Goal: Task Accomplishment & Management: Manage account settings

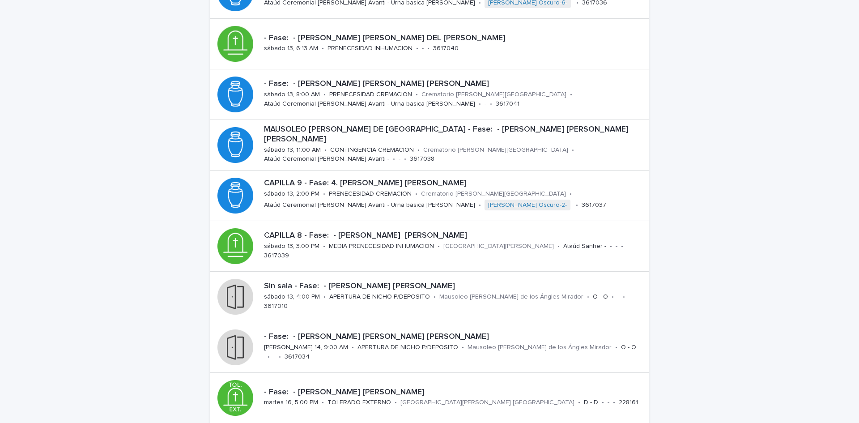
scroll to position [143, 0]
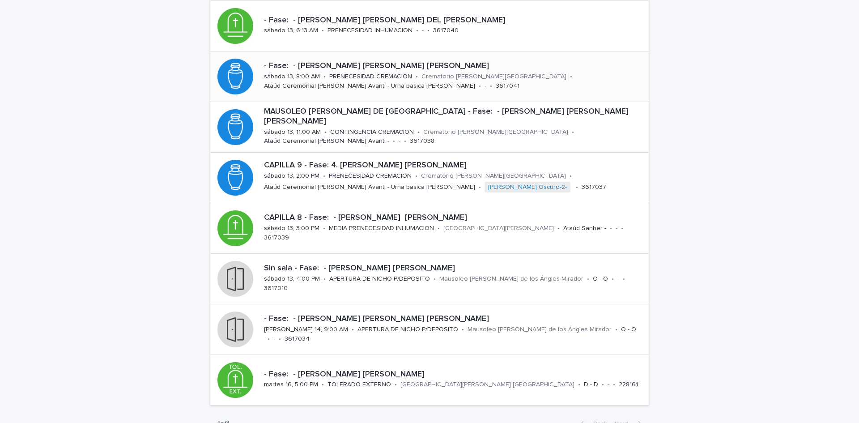
click at [365, 61] on p "- Fase: - [PERSON_NAME] [PERSON_NAME] [PERSON_NAME]" at bounding box center [454, 66] width 381 height 10
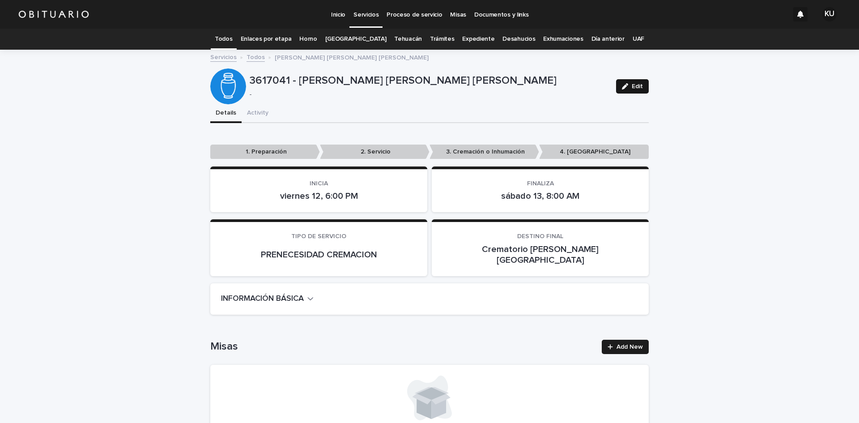
click at [633, 87] on span "Edit" at bounding box center [636, 86] width 11 height 6
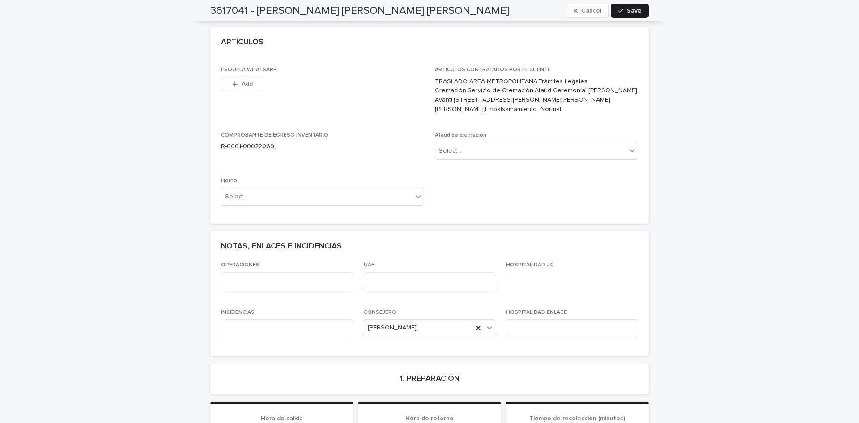
scroll to position [471, 0]
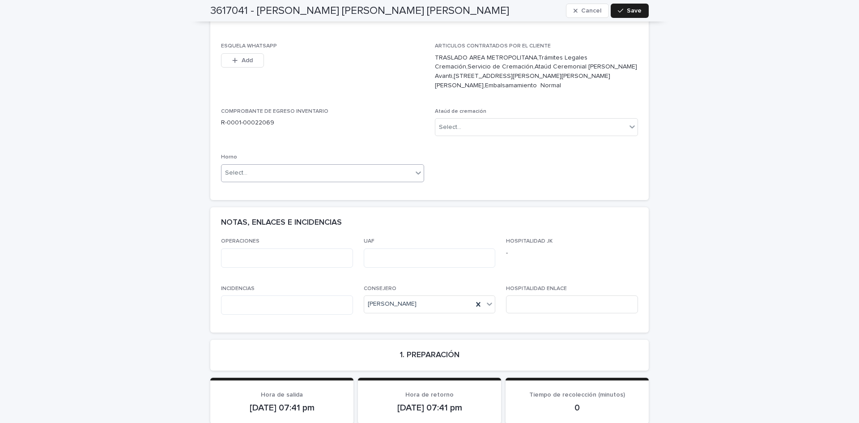
click at [415, 168] on icon at bounding box center [418, 172] width 9 height 9
click at [226, 169] on span "Horno A" at bounding box center [236, 170] width 28 height 10
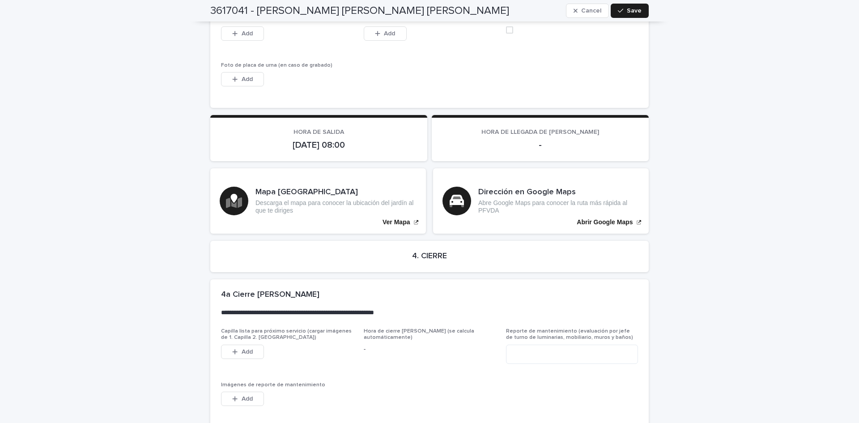
scroll to position [2088, 0]
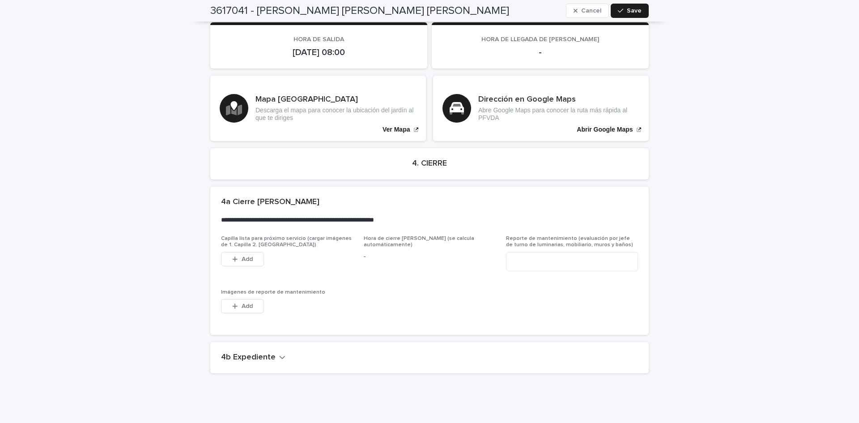
click at [261, 352] on h2 "4b Expediente" at bounding box center [248, 357] width 55 height 10
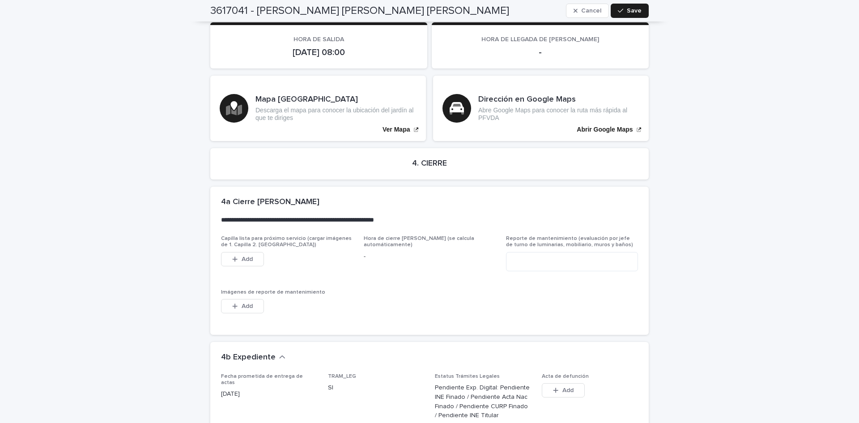
scroll to position [2389, 0]
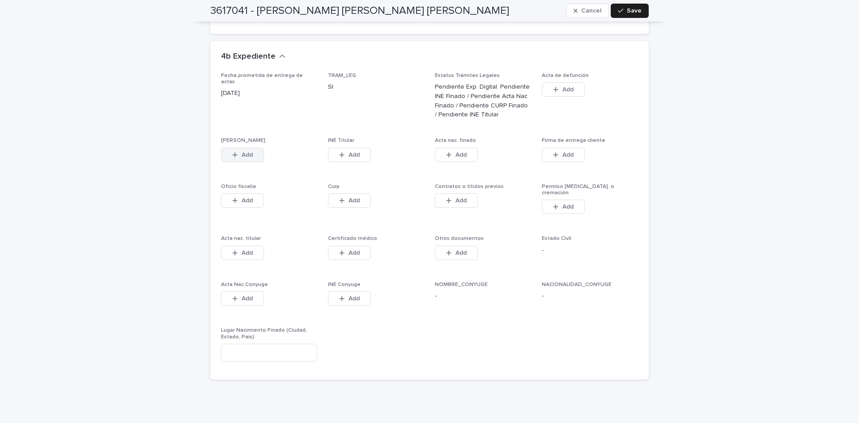
click at [248, 152] on span "Add" at bounding box center [246, 155] width 11 height 6
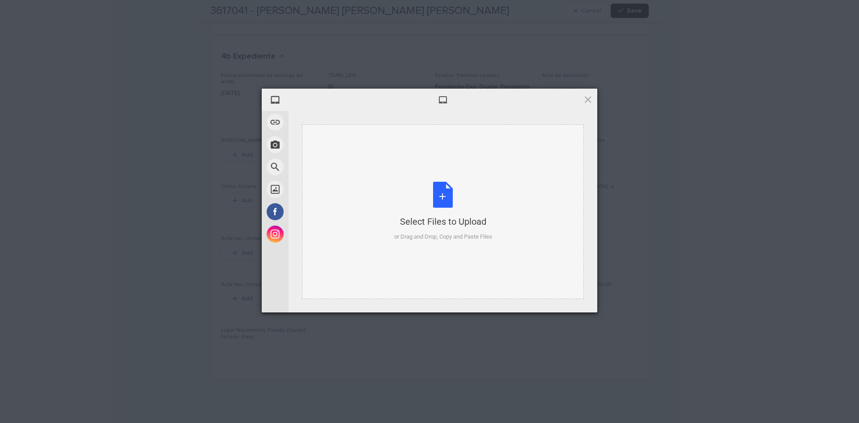
click at [447, 145] on div "Select Files to Upload or Drag and Drop, Copy and Paste Files" at bounding box center [443, 211] width 282 height 174
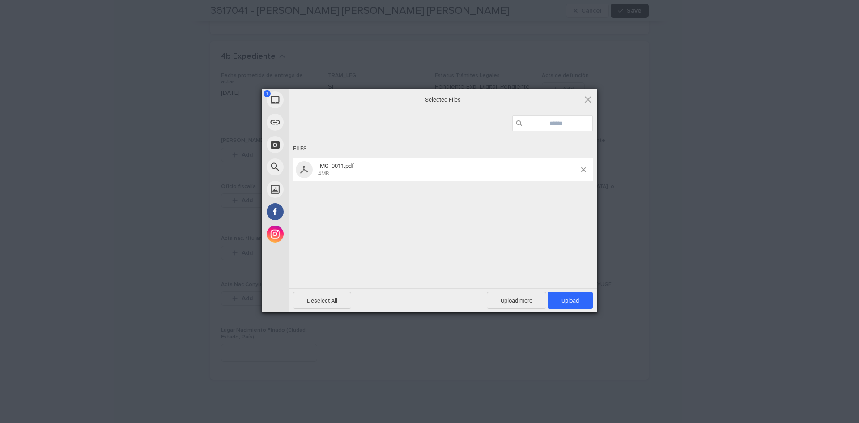
click at [567, 301] on span "Upload 1" at bounding box center [569, 300] width 17 height 7
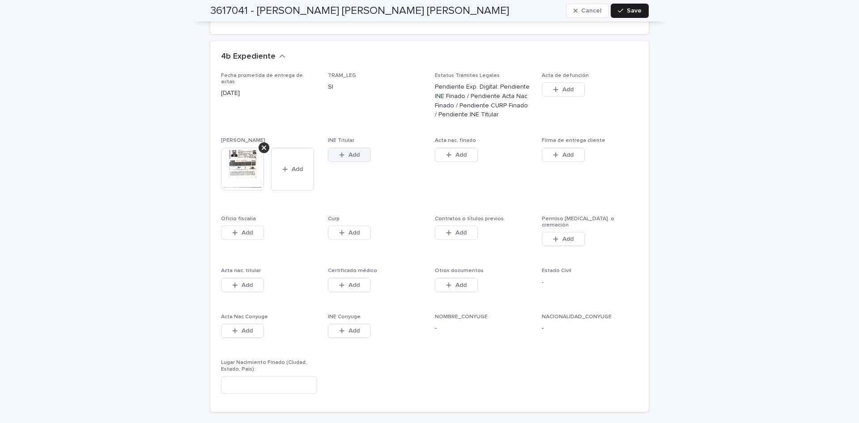
click at [352, 148] on button "Add" at bounding box center [349, 155] width 43 height 14
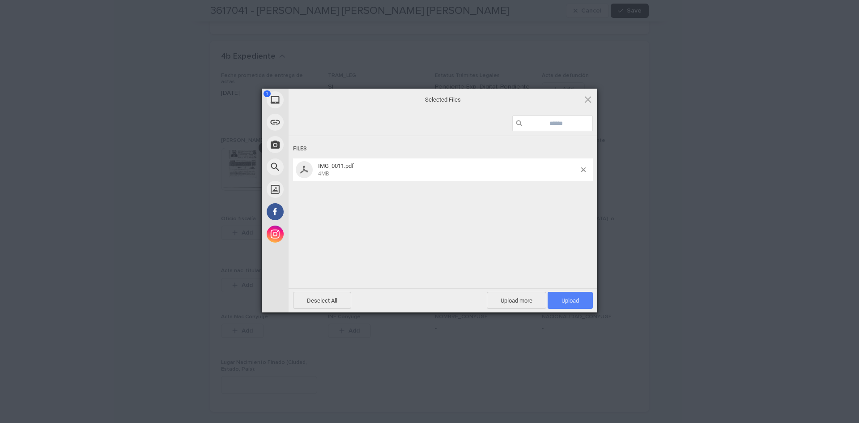
click at [563, 301] on span "Upload 1" at bounding box center [569, 300] width 17 height 7
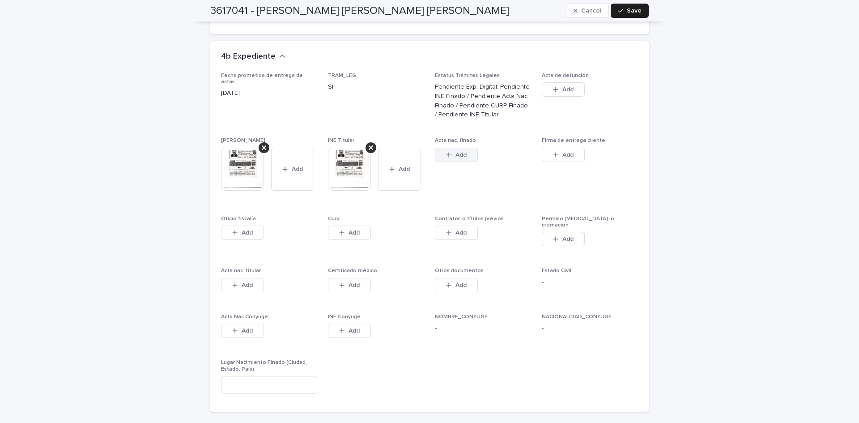
click at [450, 152] on div "button" at bounding box center [450, 155] width 9 height 6
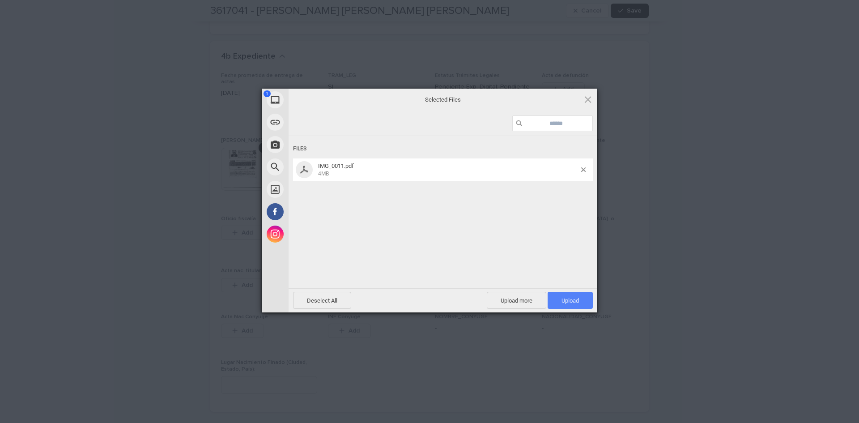
click at [560, 301] on span "Upload 1" at bounding box center [569, 300] width 45 height 17
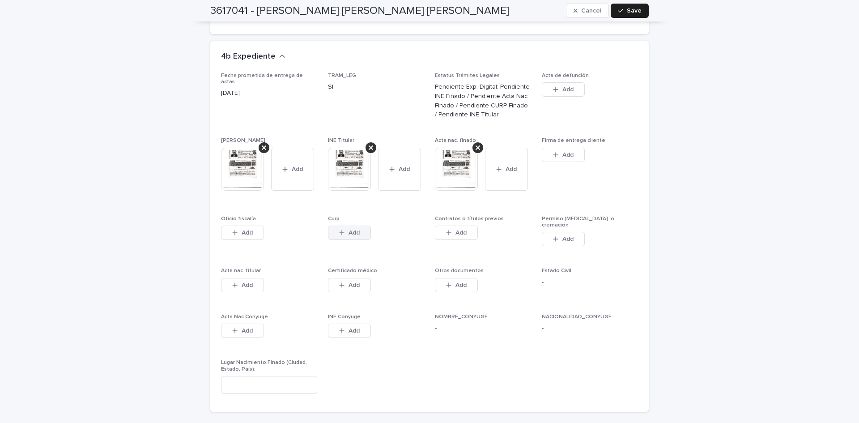
click at [336, 225] on button "Add" at bounding box center [349, 232] width 43 height 14
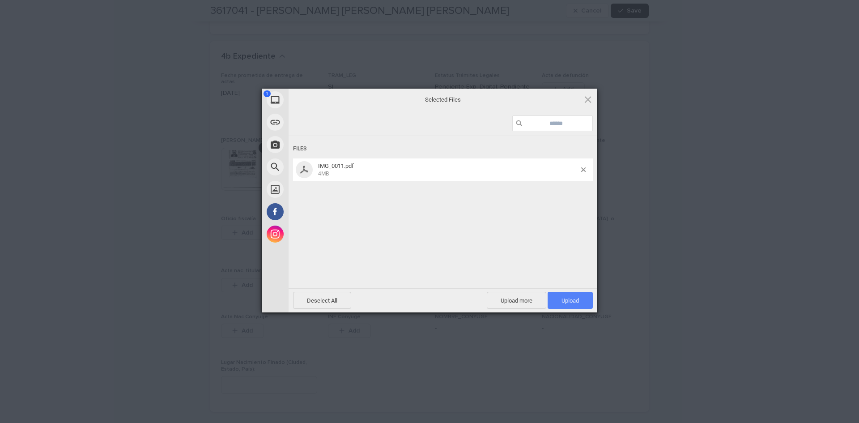
click at [554, 295] on span "Upload 1" at bounding box center [569, 300] width 45 height 17
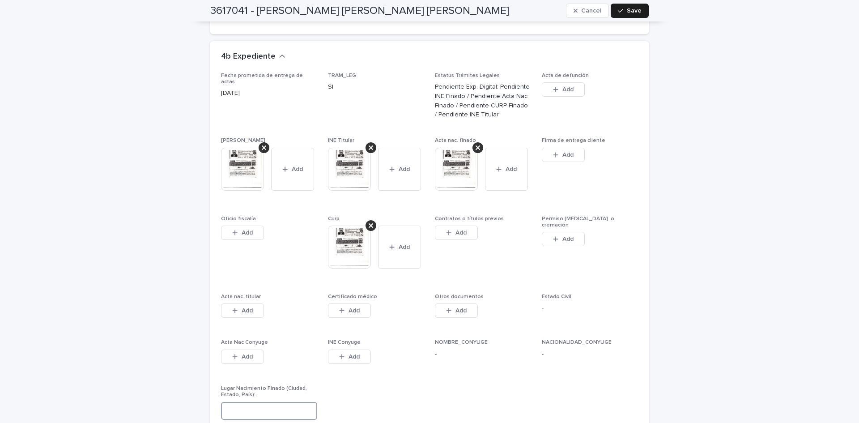
click at [272, 402] on input at bounding box center [269, 411] width 96 height 18
click at [255, 402] on input at bounding box center [269, 411] width 96 height 18
type input "**********"
click at [628, 8] on span "Save" at bounding box center [633, 11] width 15 height 6
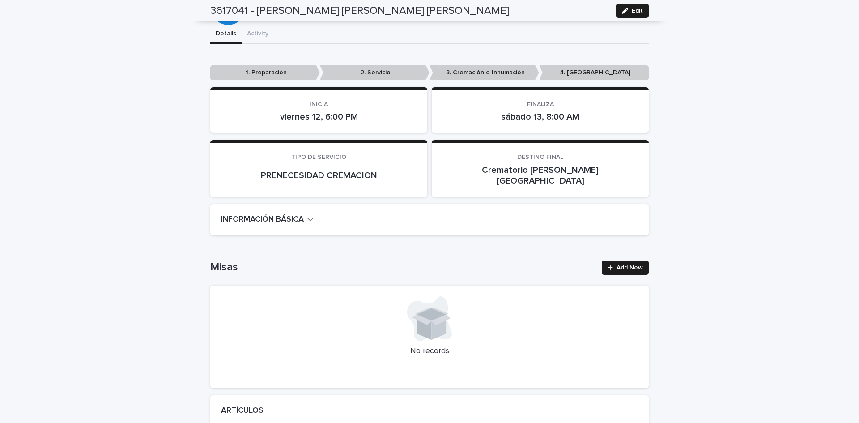
scroll to position [0, 0]
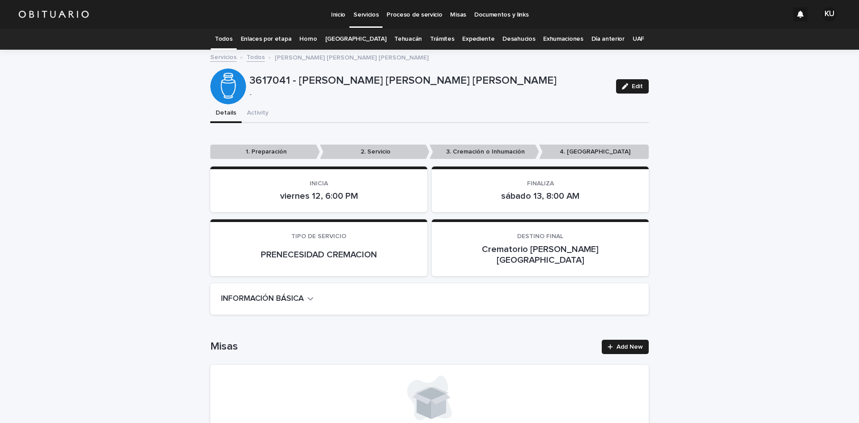
click at [246, 56] on link "Todos" at bounding box center [255, 56] width 18 height 10
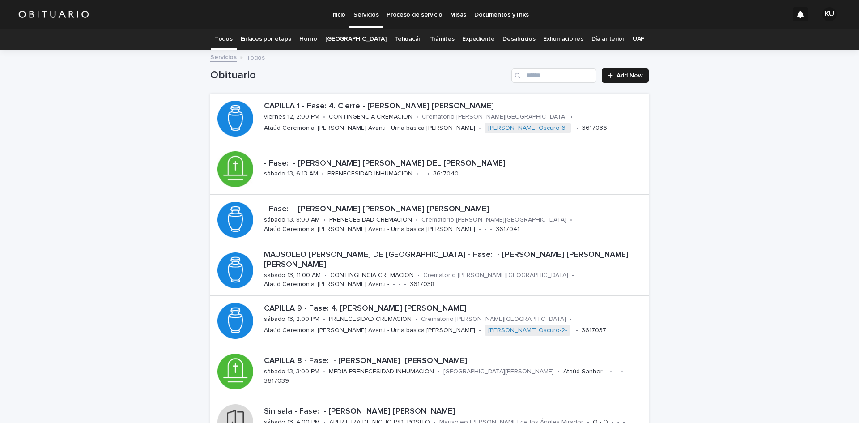
scroll to position [29, 0]
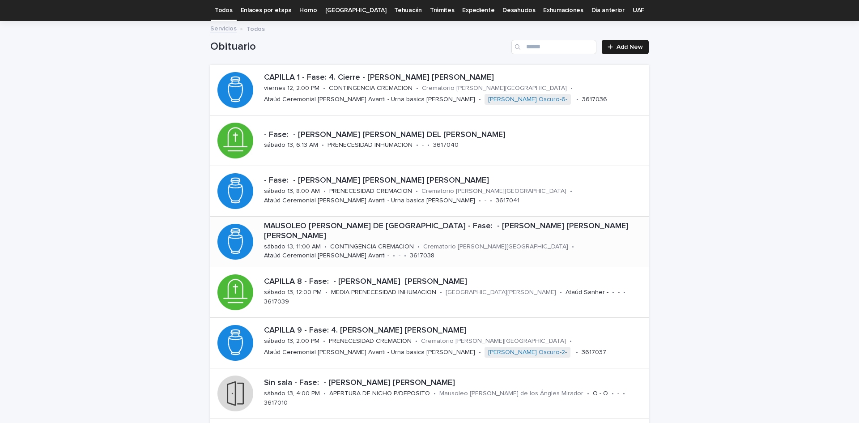
click at [374, 229] on p "MAUSOLEO [PERSON_NAME] DE [GEOGRAPHIC_DATA] - Fase: - [PERSON_NAME] [PERSON_NAM…" at bounding box center [454, 230] width 381 height 19
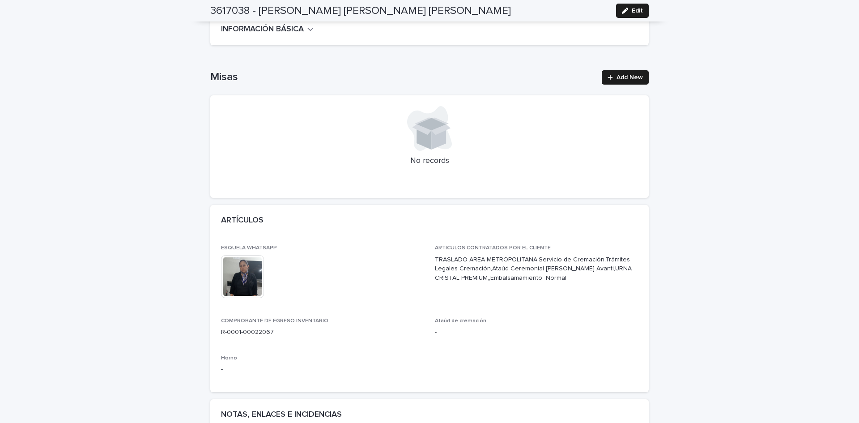
scroll to position [320, 0]
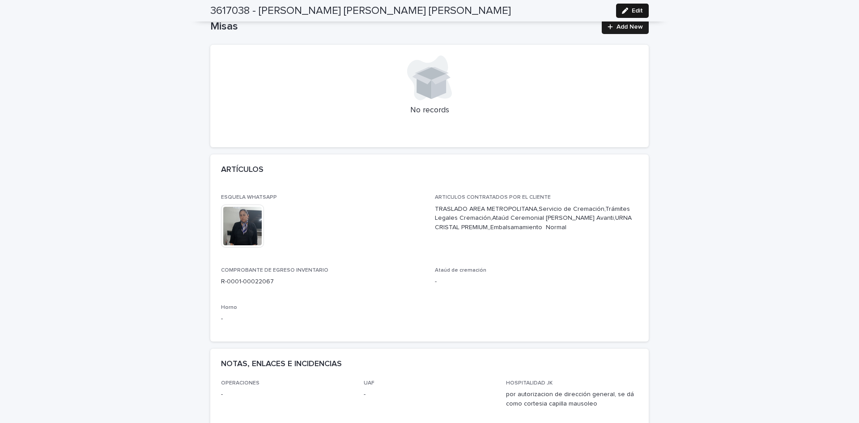
click at [631, 9] on span "Edit" at bounding box center [636, 11] width 11 height 6
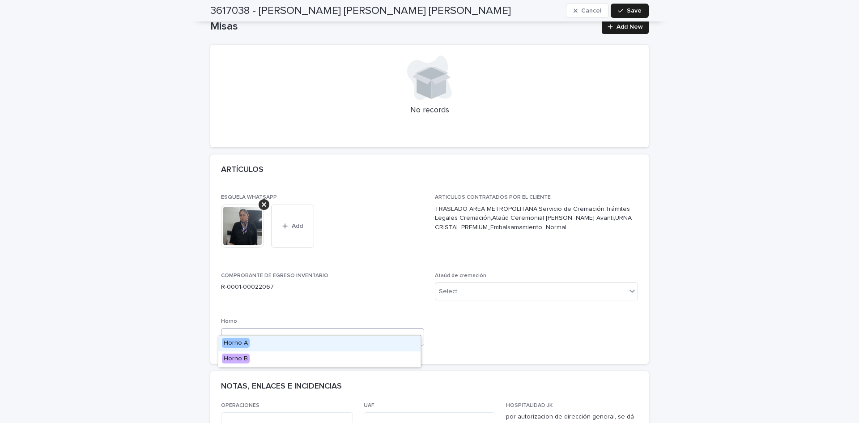
click at [406, 330] on div "Select..." at bounding box center [316, 337] width 191 height 15
click at [229, 340] on span "Horno A" at bounding box center [236, 343] width 28 height 10
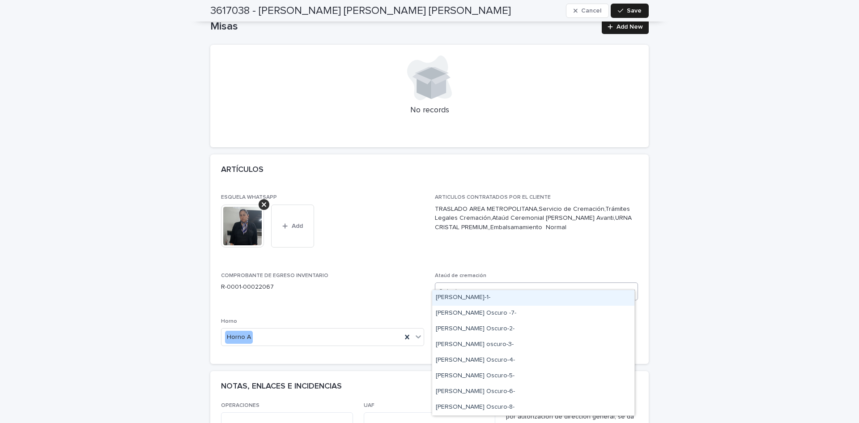
click at [627, 286] on icon at bounding box center [631, 290] width 9 height 9
click at [478, 303] on div "[PERSON_NAME]-1-" at bounding box center [533, 298] width 202 height 16
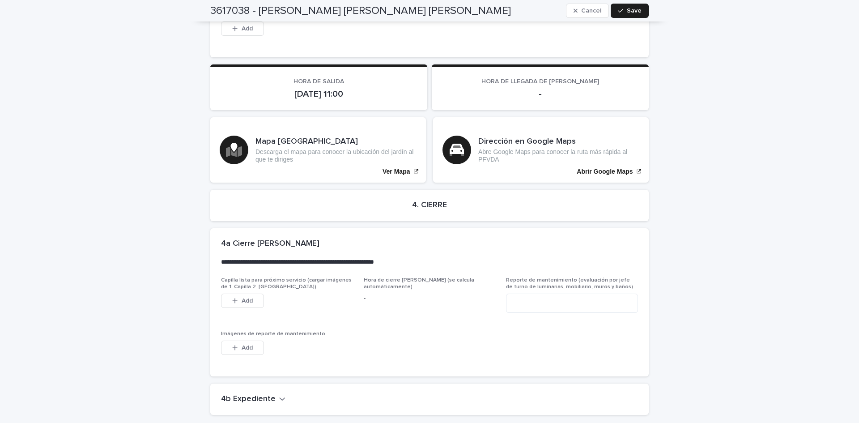
scroll to position [2093, 0]
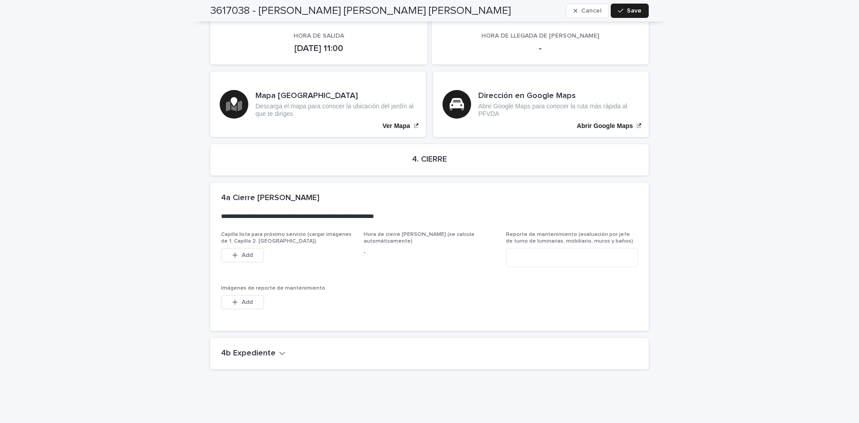
click at [237, 338] on div "4b Expediente" at bounding box center [429, 353] width 438 height 31
click at [241, 348] on h2 "4b Expediente" at bounding box center [248, 353] width 55 height 10
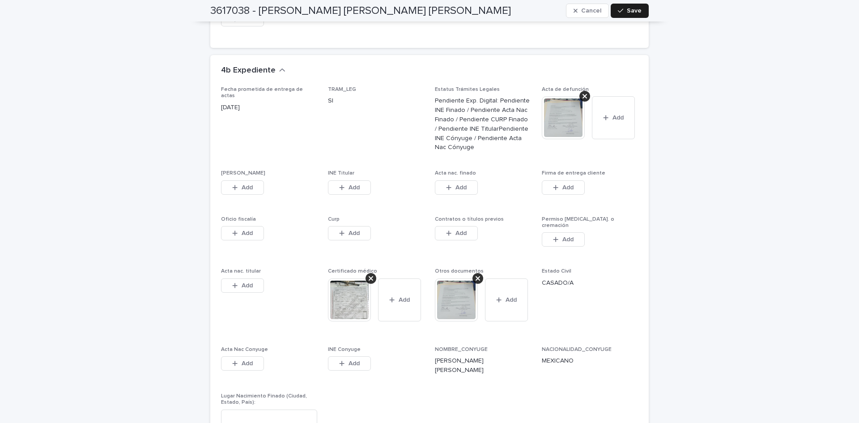
scroll to position [2445, 0]
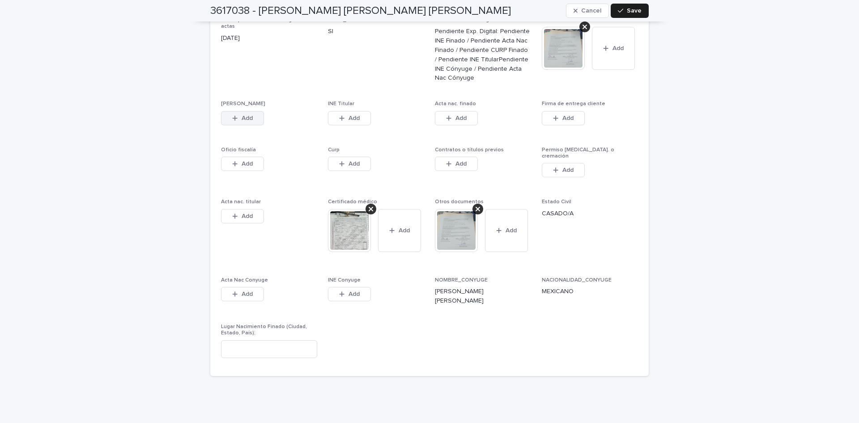
click at [241, 115] on span "Add" at bounding box center [246, 118] width 11 height 6
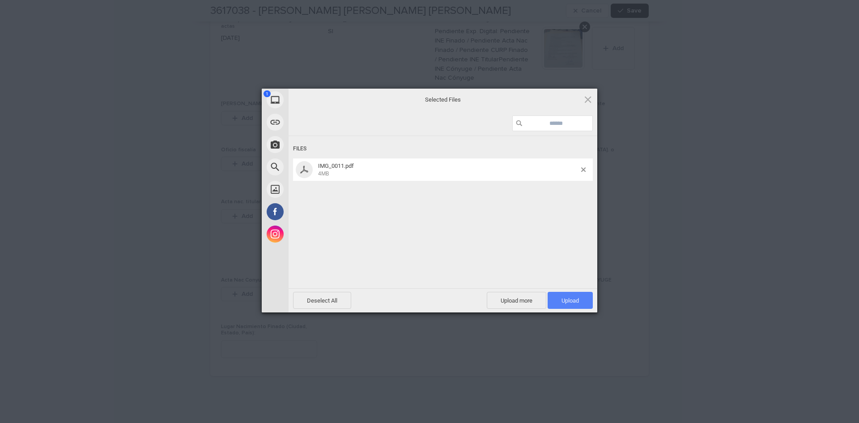
click at [568, 295] on span "Upload 1" at bounding box center [569, 300] width 45 height 17
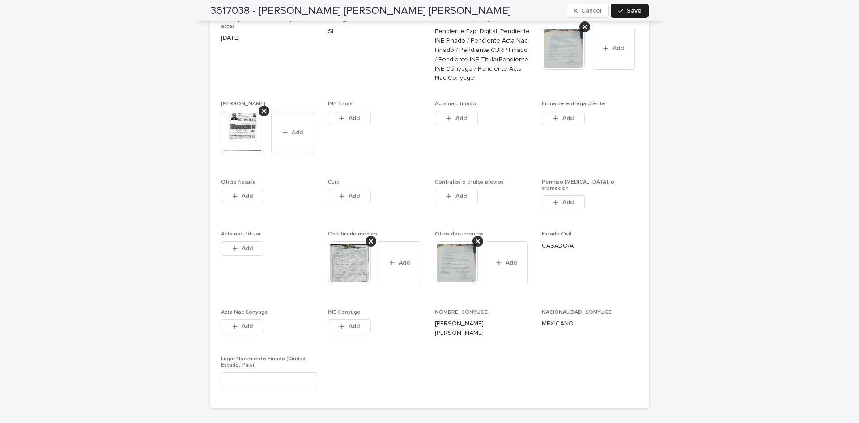
click at [356, 115] on span "Add" at bounding box center [353, 118] width 11 height 6
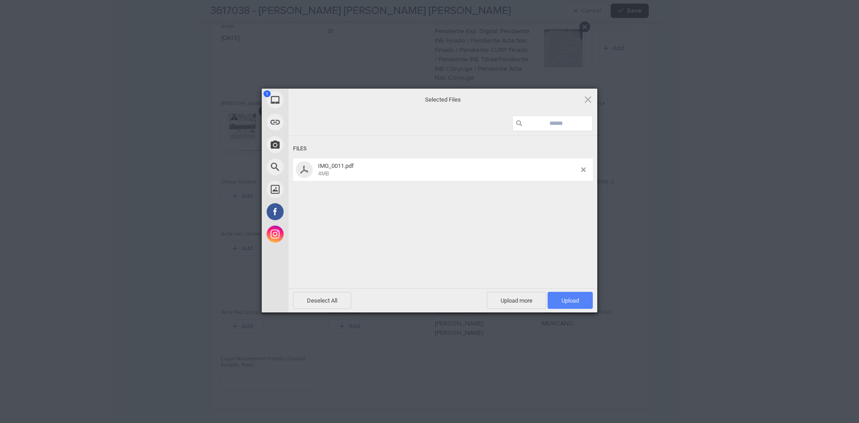
click at [559, 296] on span "Upload 1" at bounding box center [569, 300] width 45 height 17
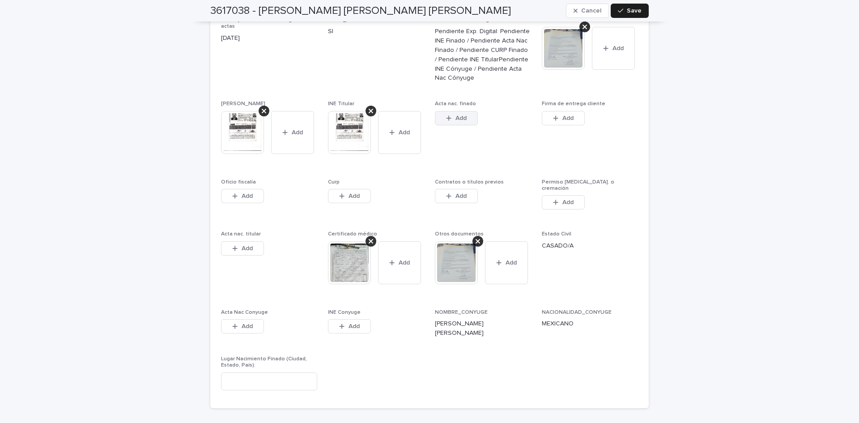
click at [462, 115] on span "Add" at bounding box center [460, 118] width 11 height 6
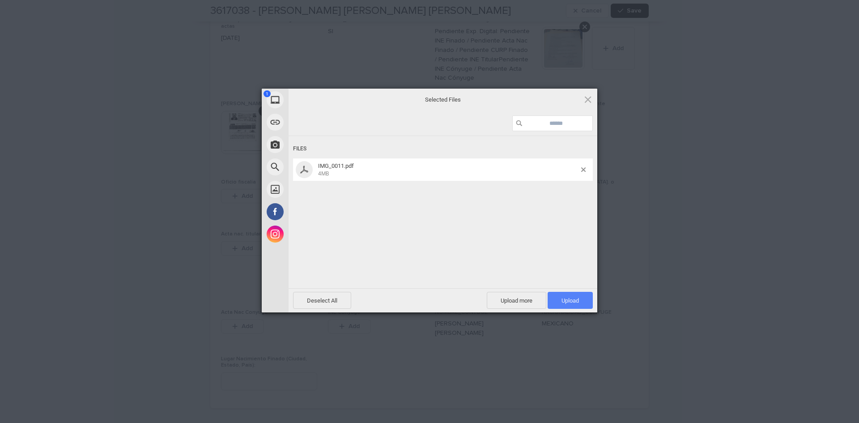
click at [576, 305] on span "Upload 1" at bounding box center [569, 300] width 45 height 17
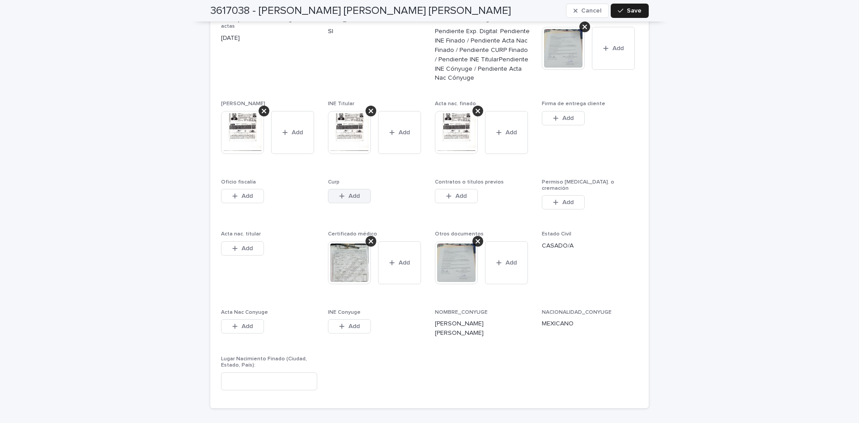
click at [334, 189] on button "Add" at bounding box center [349, 196] width 43 height 14
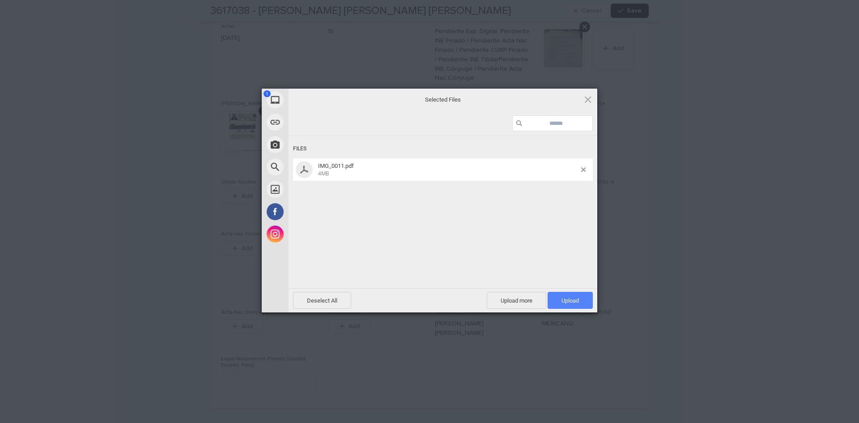
click at [554, 297] on span "Upload 1" at bounding box center [569, 300] width 45 height 17
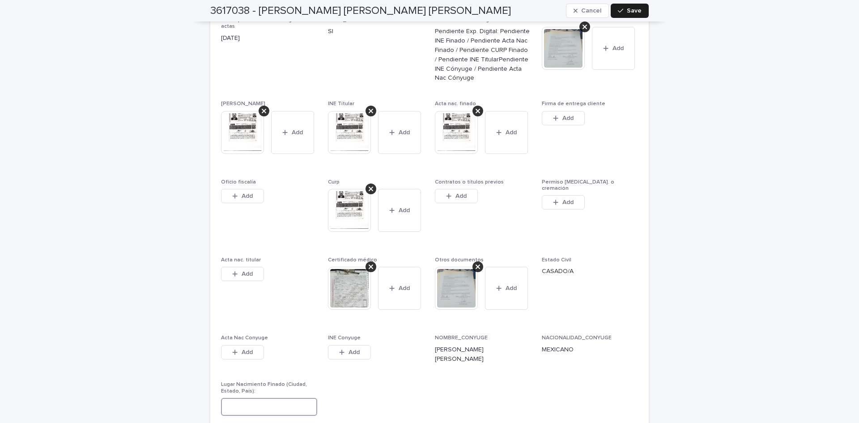
click at [271, 398] on input at bounding box center [269, 407] width 96 height 18
type input "**********"
click at [618, 8] on icon "button" at bounding box center [620, 11] width 5 height 6
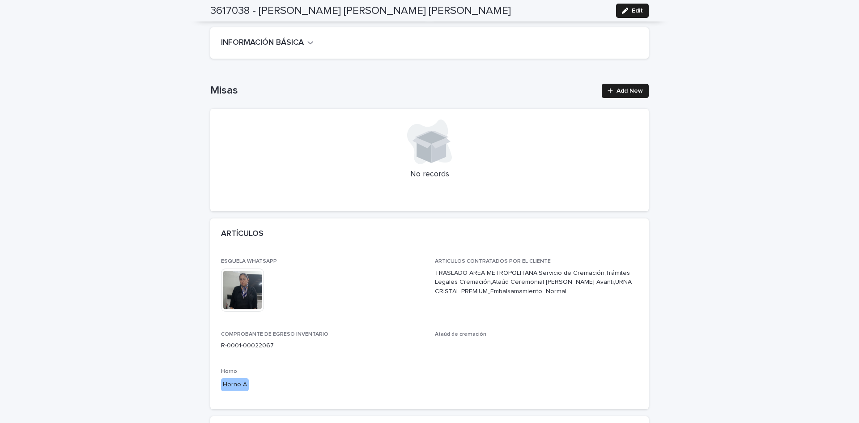
scroll to position [0, 0]
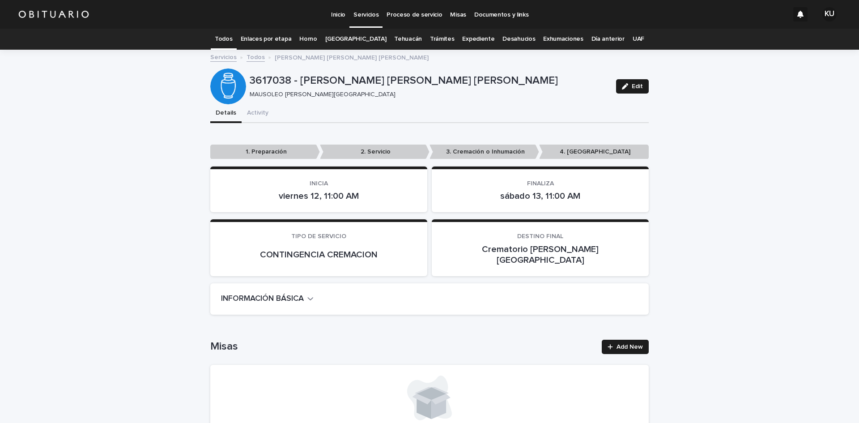
click at [251, 57] on link "Todos" at bounding box center [255, 56] width 18 height 10
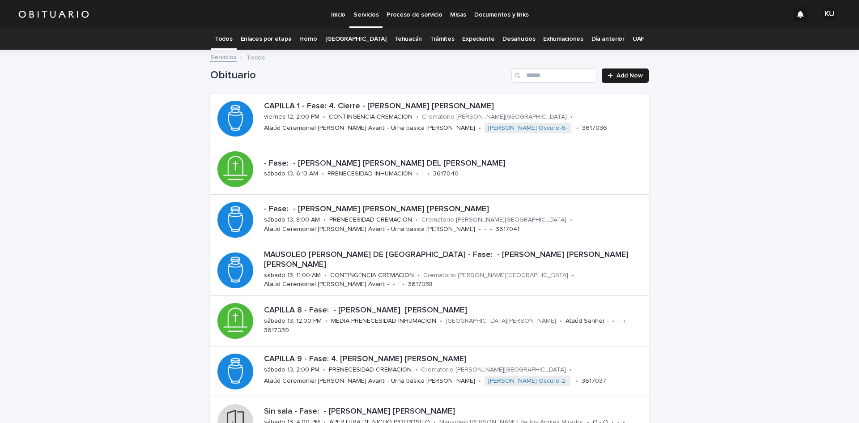
scroll to position [29, 0]
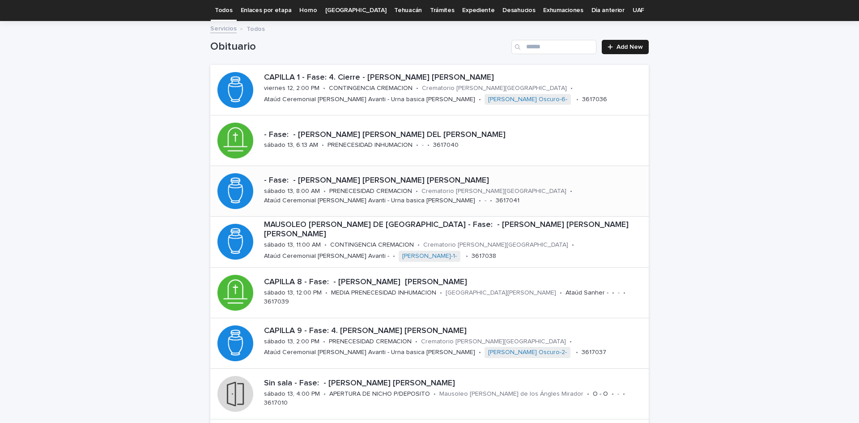
click at [440, 178] on p "- Fase: - [PERSON_NAME] [PERSON_NAME] [PERSON_NAME]" at bounding box center [454, 181] width 381 height 10
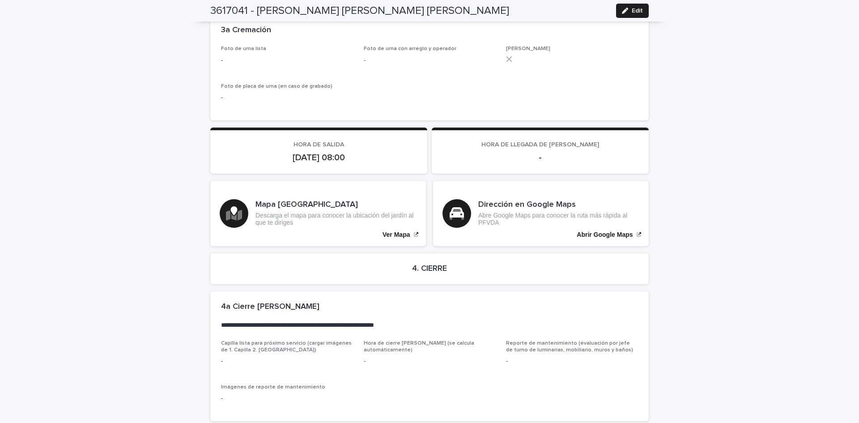
scroll to position [1852, 0]
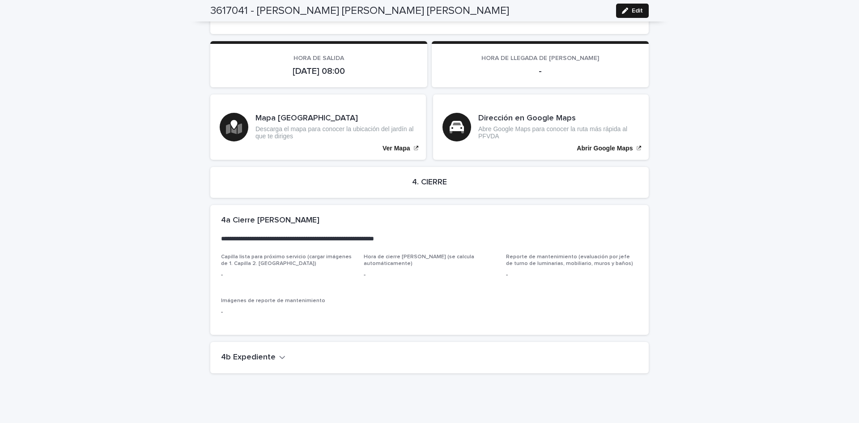
click at [627, 9] on div "button" at bounding box center [627, 11] width 10 height 6
click at [271, 140] on p "Descarga el mapa para conocer la ubicación del jardín al que te diriges" at bounding box center [335, 132] width 161 height 15
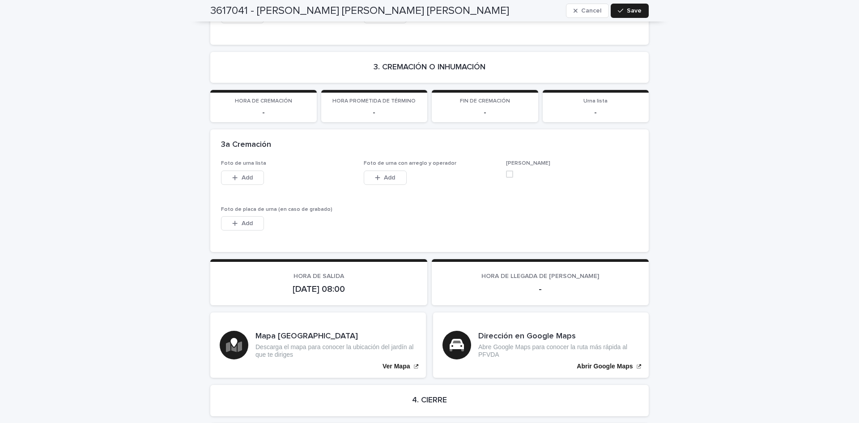
scroll to position [2088, 0]
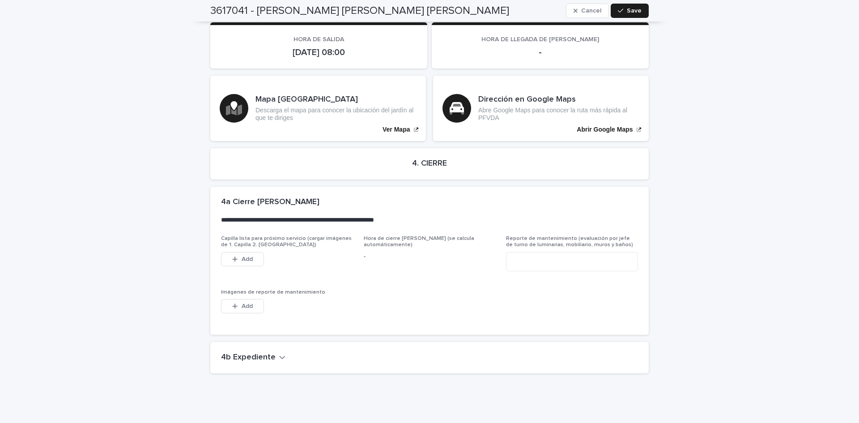
click at [270, 352] on button "4b Expediente" at bounding box center [253, 357] width 64 height 10
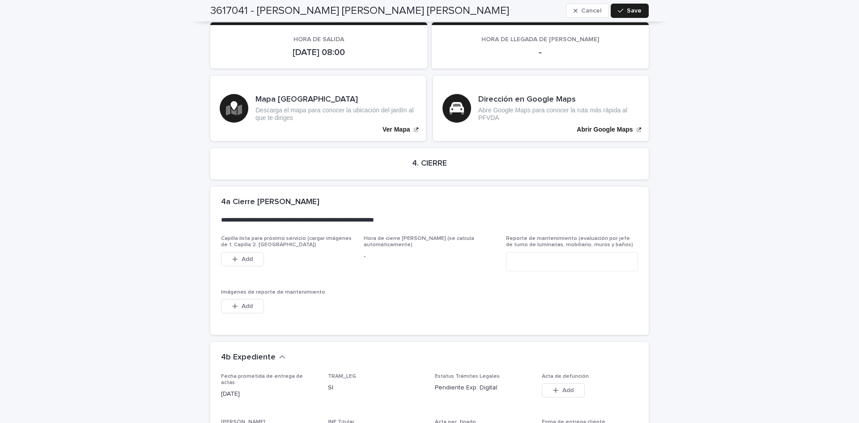
scroll to position [2434, 0]
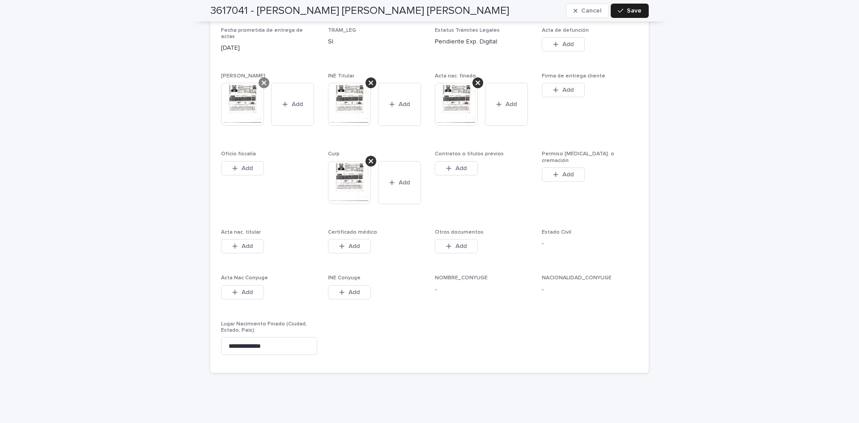
click at [262, 80] on icon at bounding box center [264, 82] width 4 height 4
click at [368, 79] on icon at bounding box center [370, 82] width 4 height 7
click at [368, 157] on icon at bounding box center [370, 160] width 4 height 7
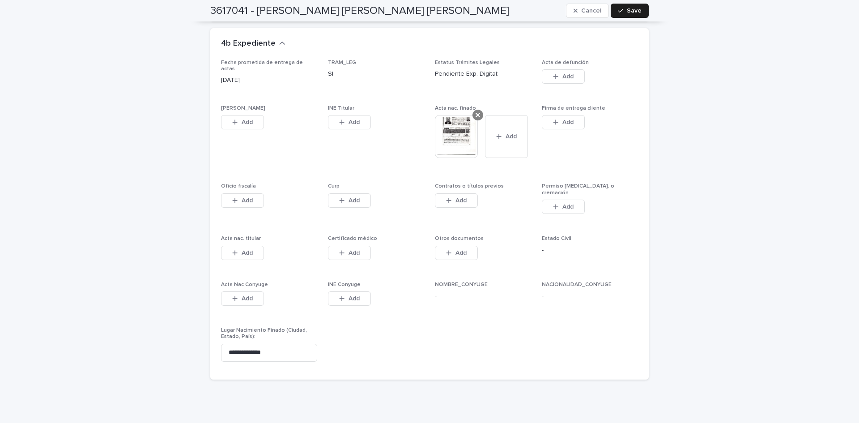
click at [475, 111] on icon at bounding box center [477, 114] width 4 height 7
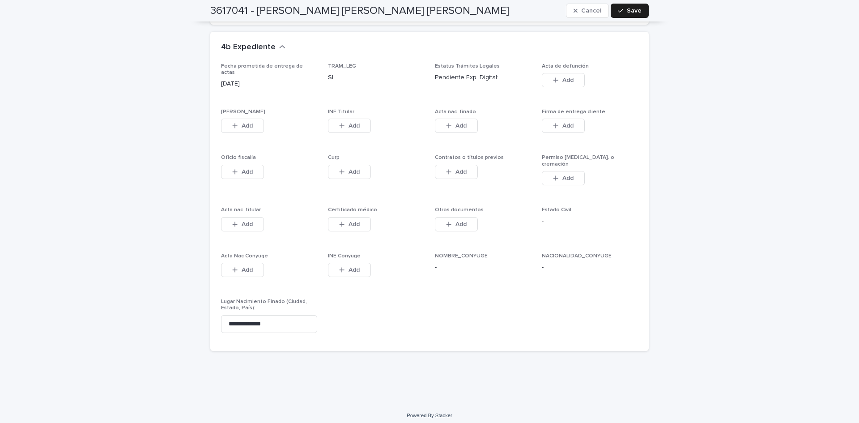
scroll to position [2370, 0]
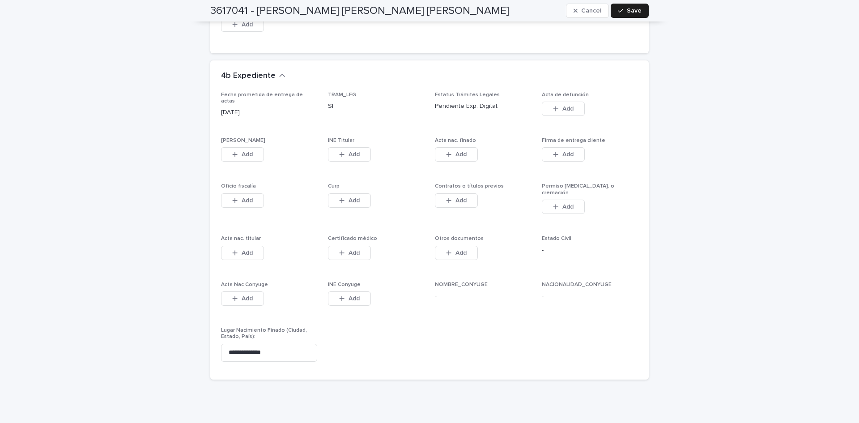
drag, startPoint x: 433, startPoint y: 313, endPoint x: 408, endPoint y: 276, distance: 44.4
click at [433, 313] on div "Fecha prometida de entrega de actas [DATE] TRAM_LEG SI Estatus Trámites Legales…" at bounding box center [429, 230] width 417 height 277
click at [241, 151] on span "Add" at bounding box center [246, 154] width 11 height 6
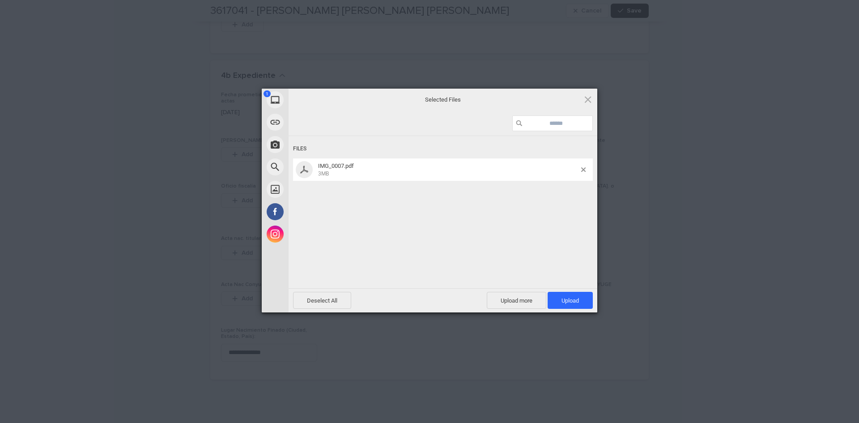
click at [565, 309] on div "Deselect All Upload more Upload 1" at bounding box center [442, 300] width 309 height 24
click at [572, 302] on span "Upload 1" at bounding box center [569, 300] width 17 height 7
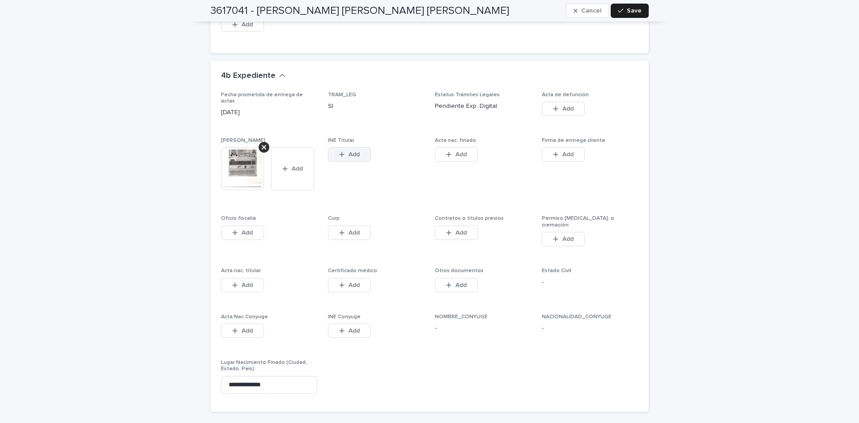
click at [356, 151] on span "Add" at bounding box center [353, 154] width 11 height 6
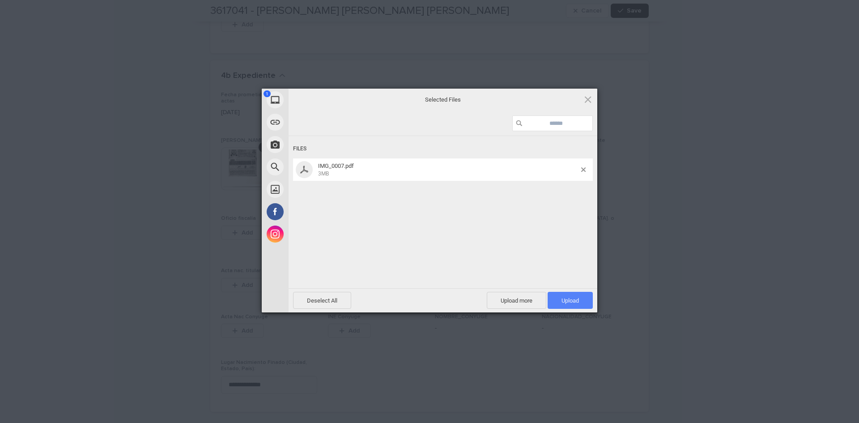
click at [574, 294] on span "Upload 1" at bounding box center [569, 300] width 45 height 17
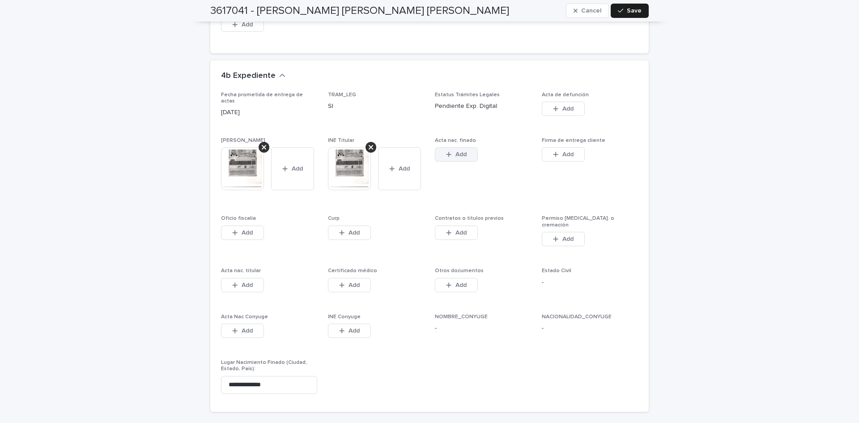
click at [439, 147] on button "Add" at bounding box center [456, 154] width 43 height 14
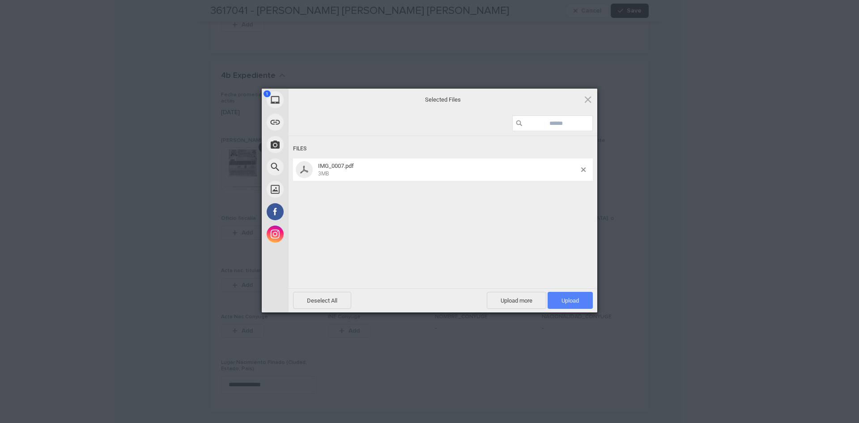
click at [548, 304] on span "Upload 1" at bounding box center [569, 300] width 45 height 17
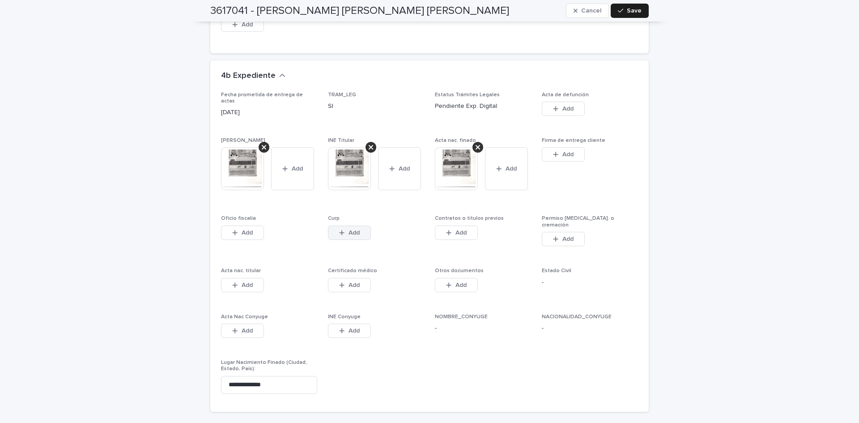
click at [334, 225] on button "Add" at bounding box center [349, 232] width 43 height 14
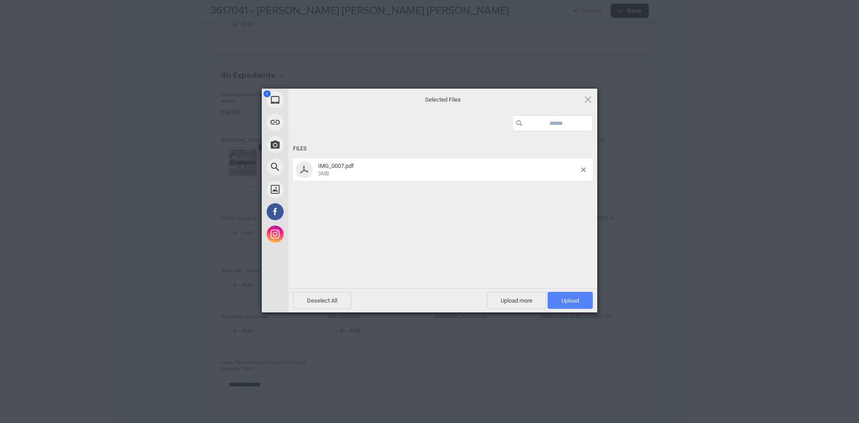
click at [553, 305] on span "Upload 1" at bounding box center [569, 300] width 45 height 17
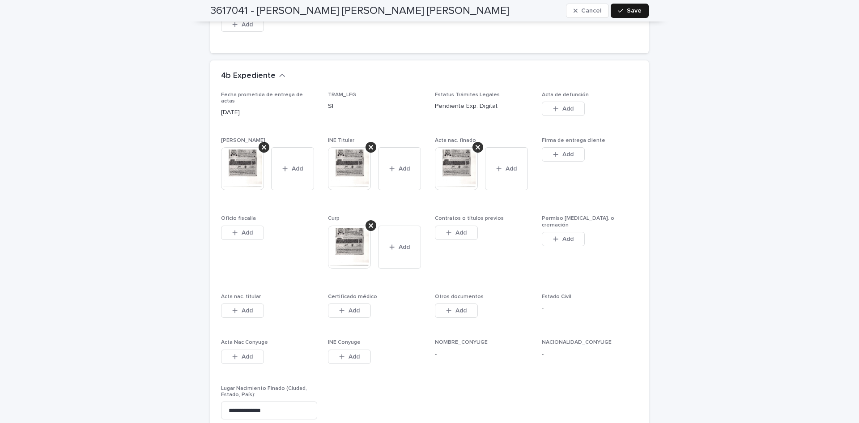
click at [623, 15] on button "Save" at bounding box center [629, 11] width 38 height 14
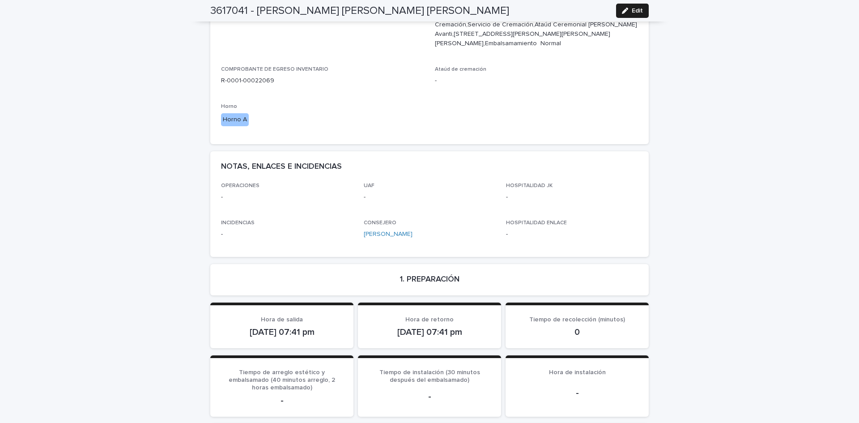
scroll to position [0, 0]
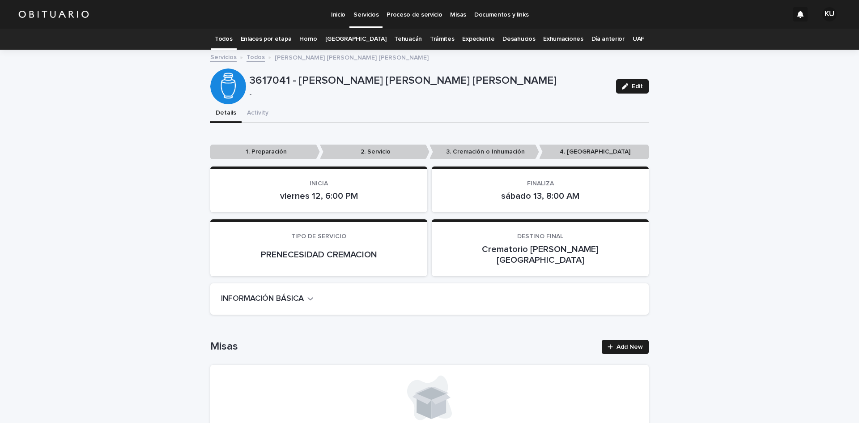
click at [251, 58] on link "Todos" at bounding box center [255, 56] width 18 height 10
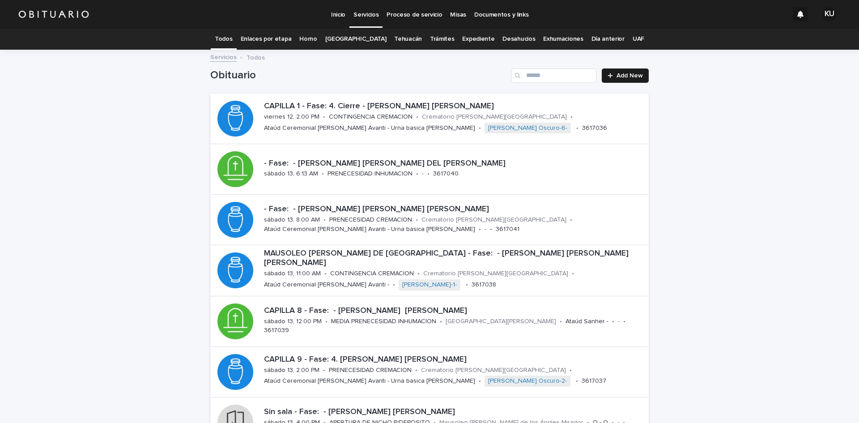
scroll to position [29, 0]
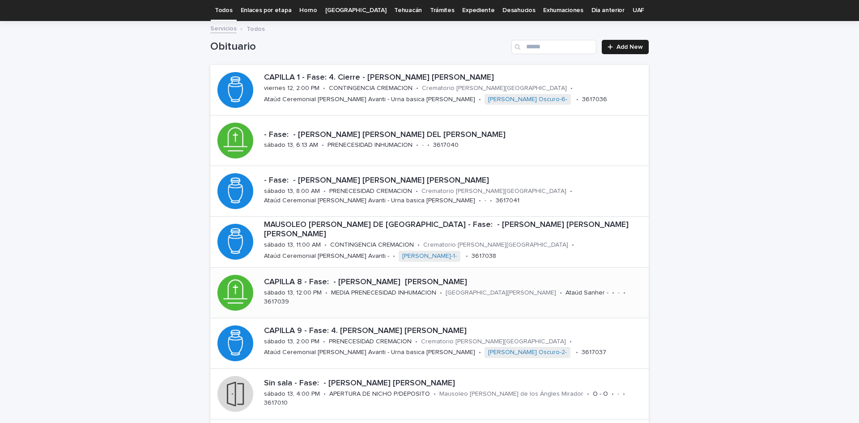
click at [384, 284] on p "CAPILLA 8 - Fase: - [PERSON_NAME] [PERSON_NAME]" at bounding box center [454, 282] width 381 height 10
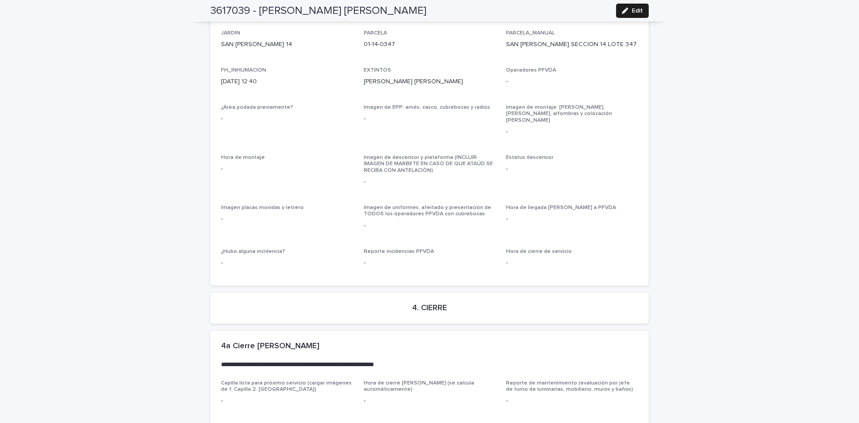
scroll to position [2169, 0]
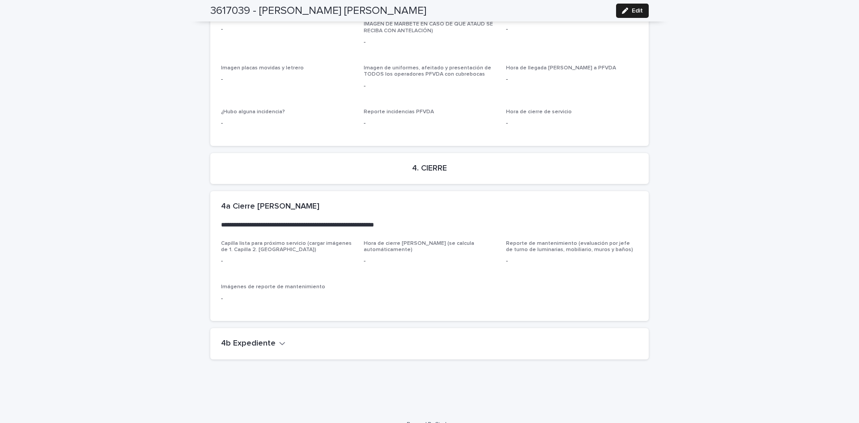
click at [249, 339] on h2 "4b Expediente" at bounding box center [248, 344] width 55 height 10
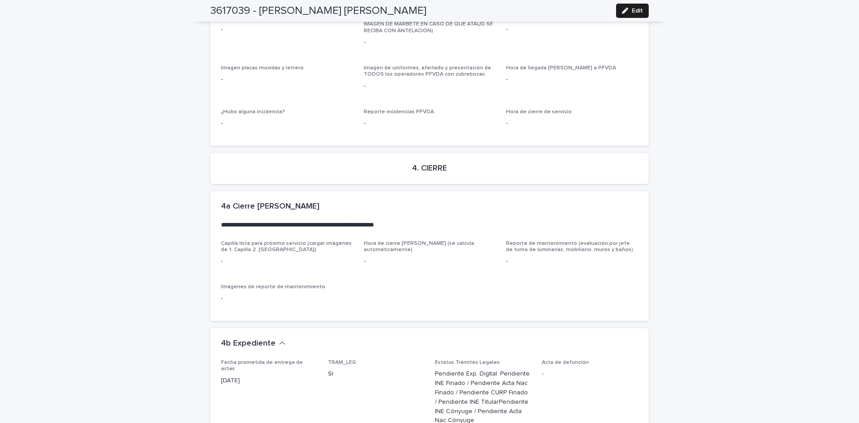
scroll to position [2490, 0]
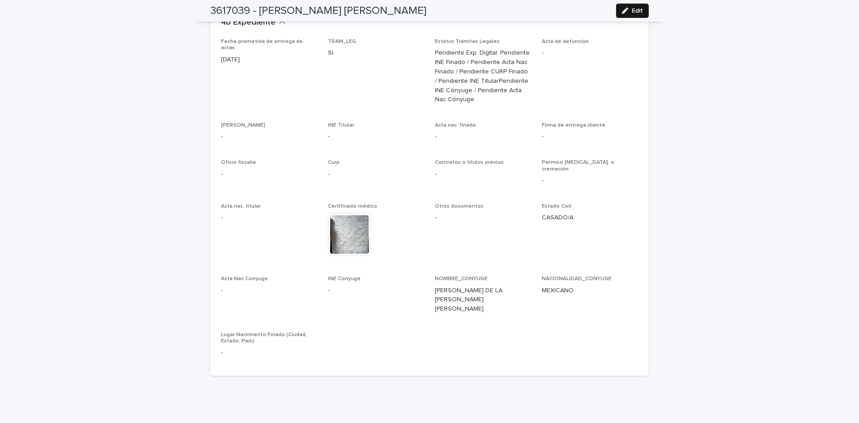
click at [634, 10] on span "Edit" at bounding box center [636, 11] width 11 height 6
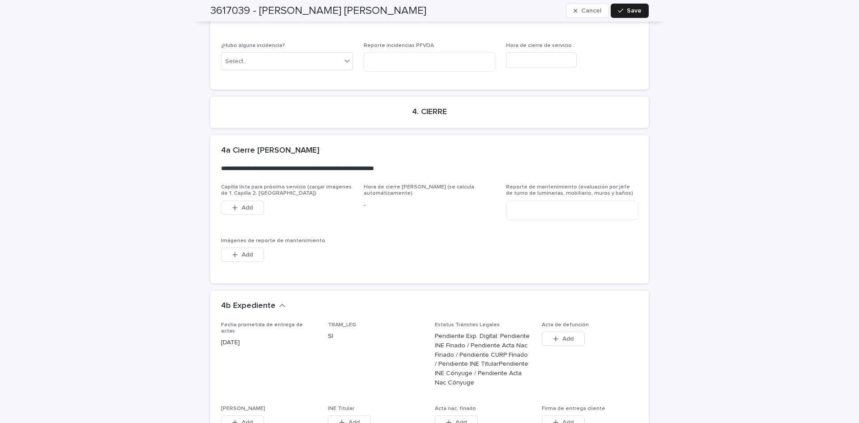
scroll to position [2804, 0]
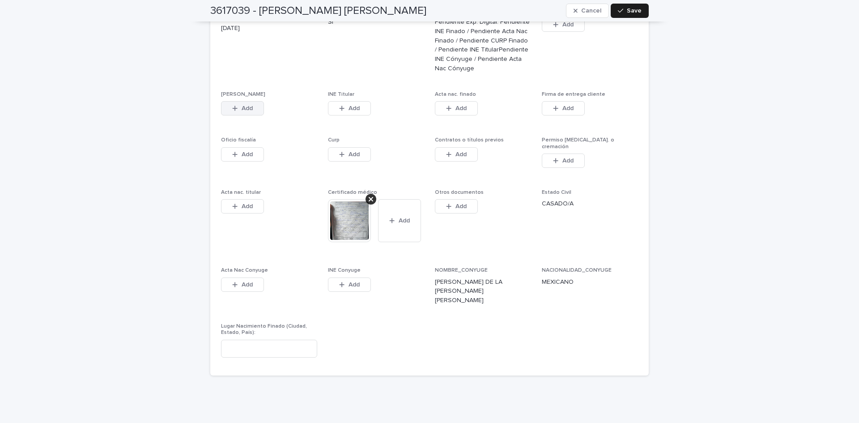
click at [232, 105] on icon "button" at bounding box center [234, 108] width 5 height 6
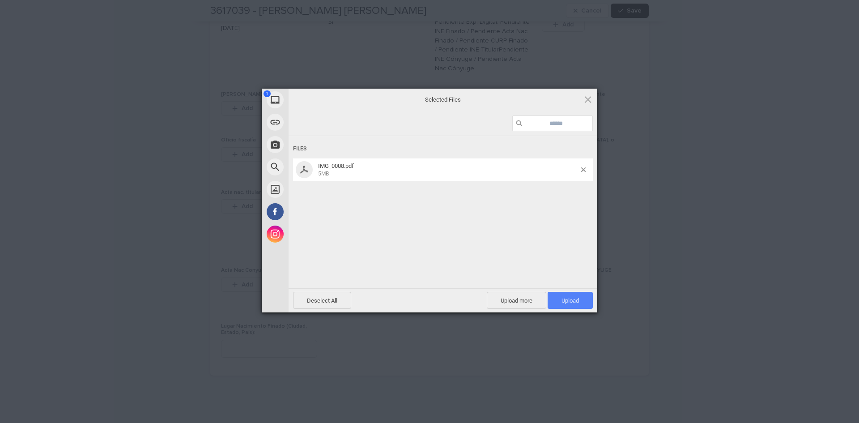
click at [561, 301] on span "Upload 1" at bounding box center [569, 300] width 17 height 7
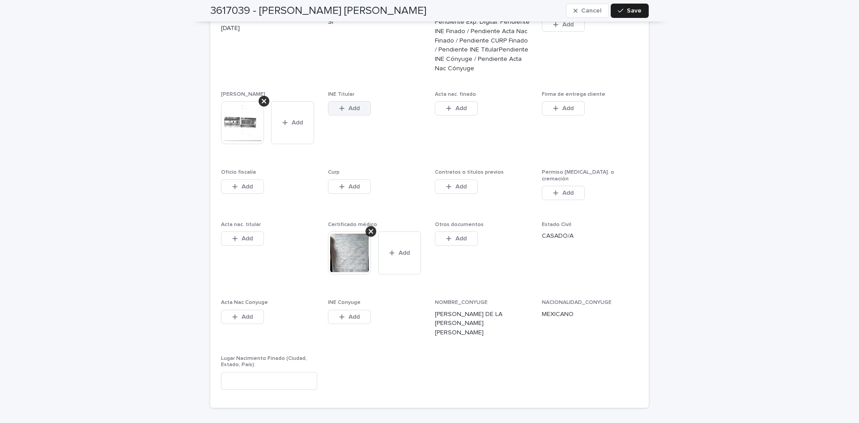
click at [356, 101] on button "Add" at bounding box center [349, 108] width 43 height 14
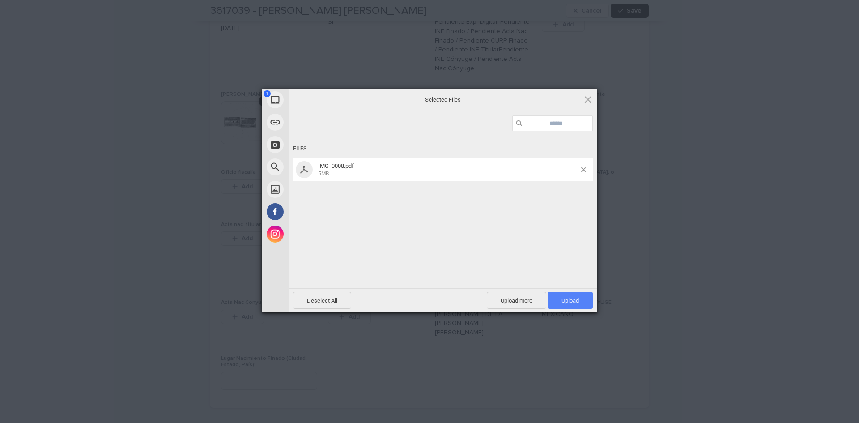
click at [554, 301] on span "Upload 1" at bounding box center [569, 300] width 45 height 17
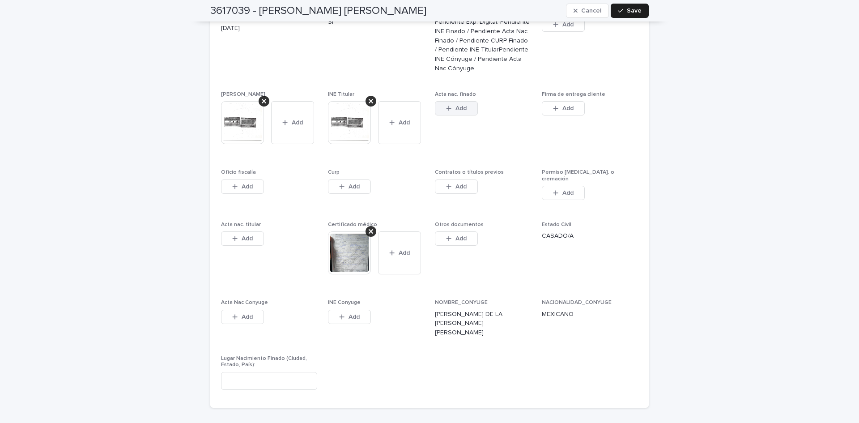
click at [463, 101] on button "Add" at bounding box center [456, 108] width 43 height 14
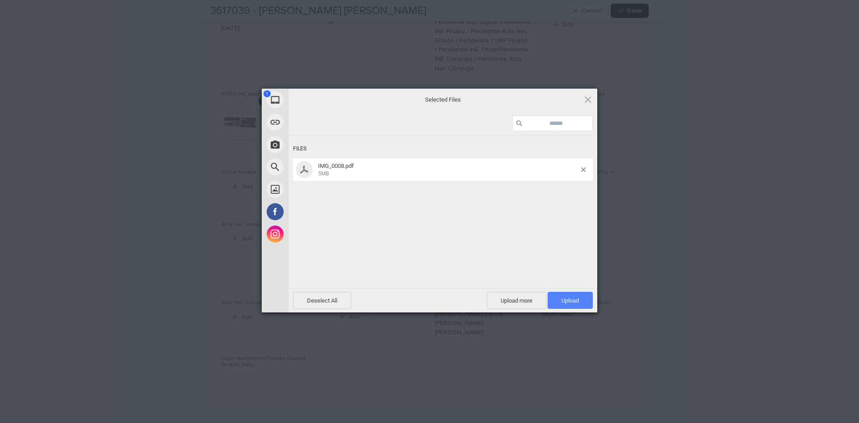
click at [557, 302] on span "Upload 1" at bounding box center [569, 300] width 45 height 17
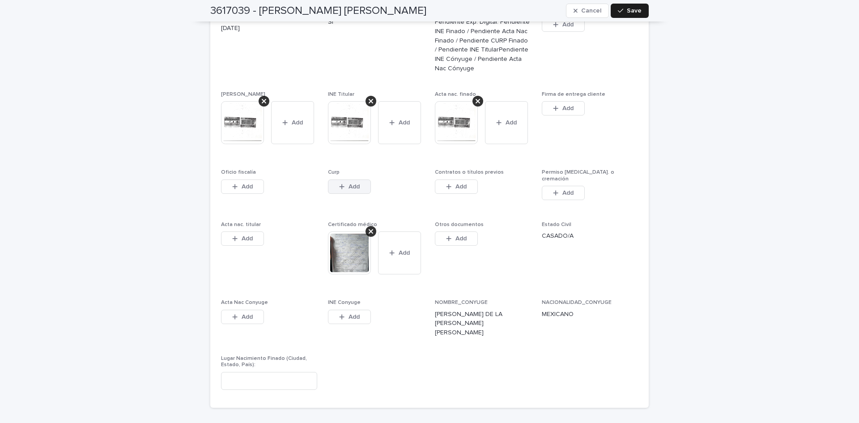
click at [343, 183] on div "button" at bounding box center [343, 186] width 9 height 6
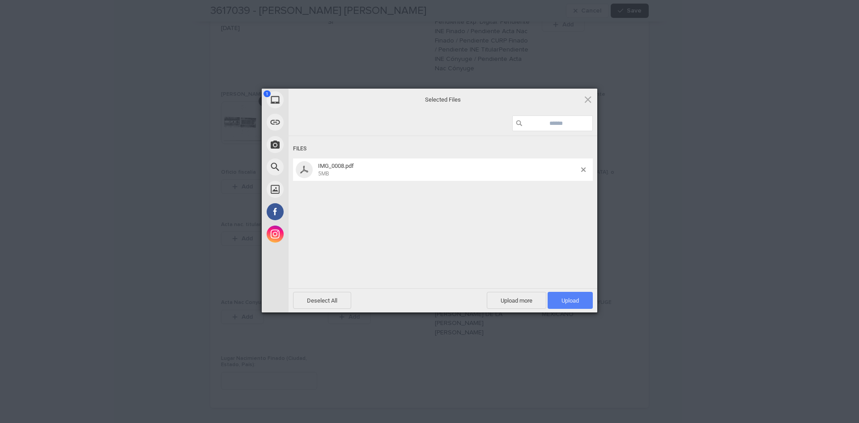
click at [578, 299] on span "Upload 1" at bounding box center [569, 300] width 17 height 7
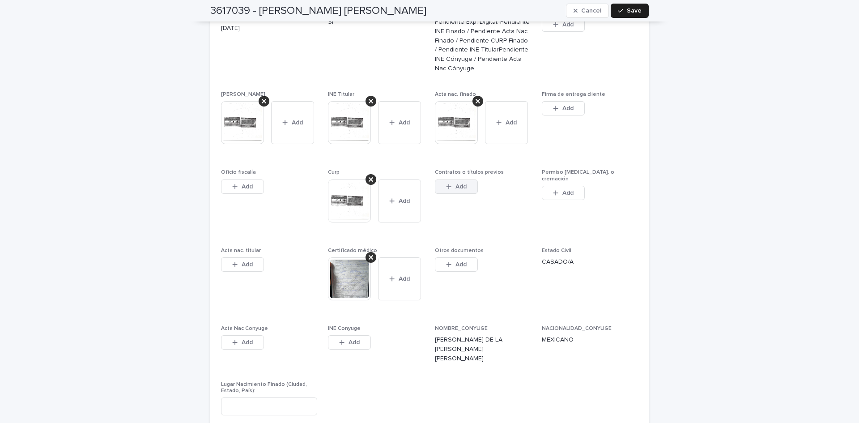
click at [456, 183] on span "Add" at bounding box center [460, 186] width 11 height 6
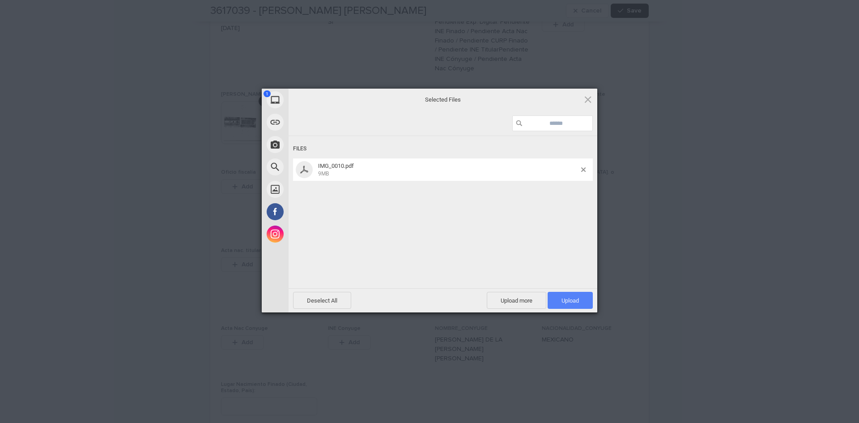
click at [560, 296] on span "Upload 1" at bounding box center [569, 300] width 45 height 17
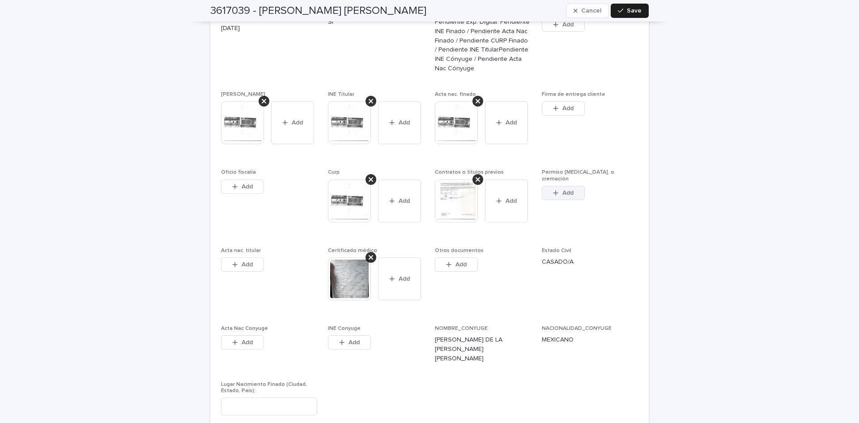
click at [567, 190] on span "Add" at bounding box center [567, 193] width 11 height 6
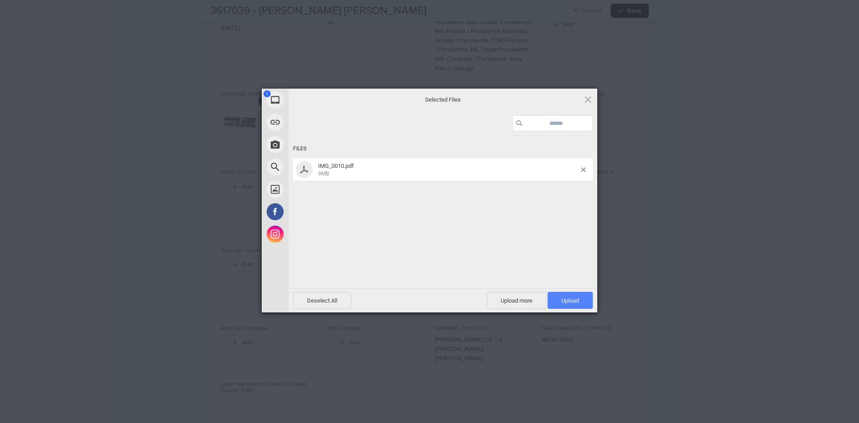
click at [563, 301] on span "Upload 1" at bounding box center [569, 300] width 17 height 7
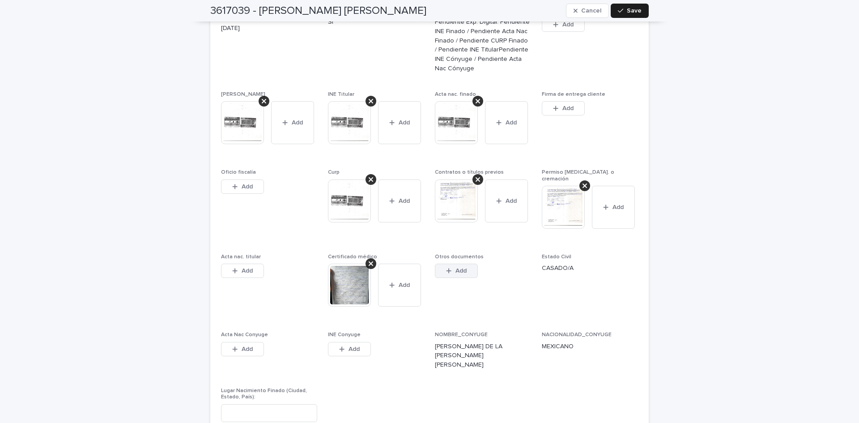
click at [452, 263] on button "Add" at bounding box center [456, 270] width 43 height 14
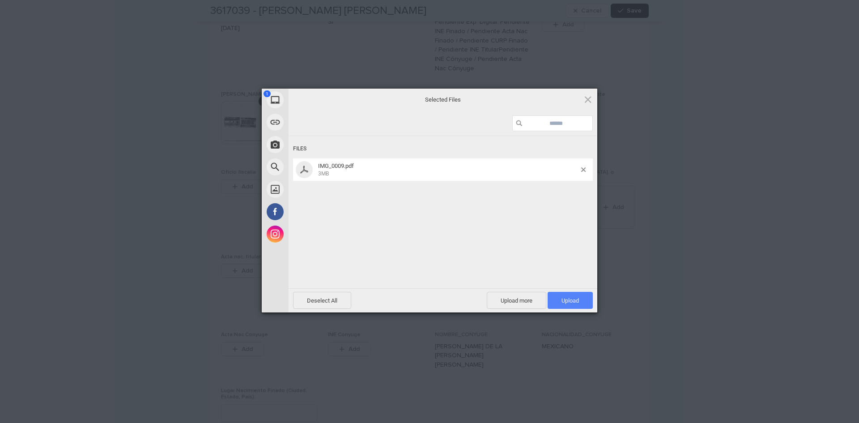
click at [553, 294] on span "Upload 1" at bounding box center [569, 300] width 45 height 17
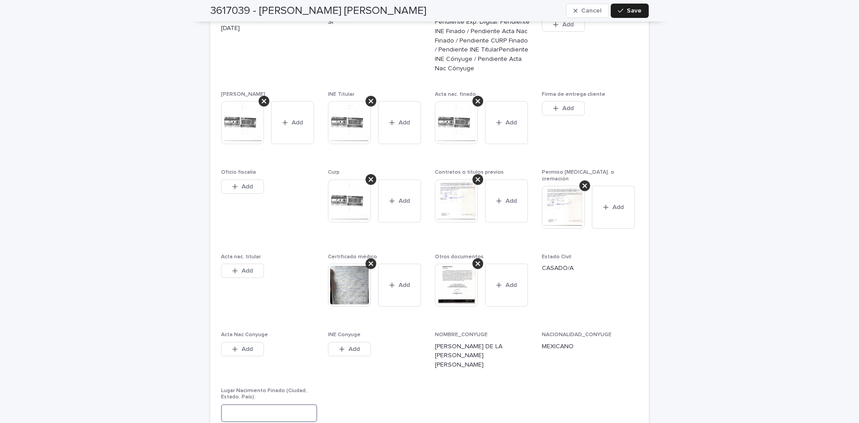
click at [258, 404] on input at bounding box center [269, 413] width 96 height 18
type input "**********"
click at [628, 8] on span "Save" at bounding box center [633, 11] width 15 height 6
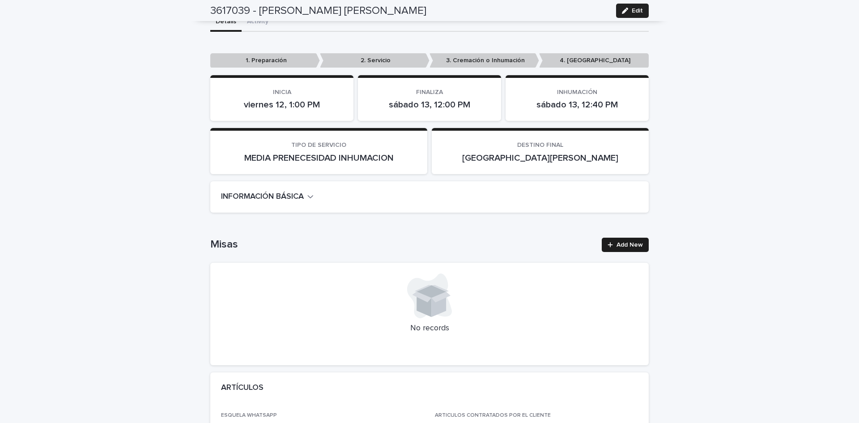
scroll to position [0, 0]
